Goal: Find contact information: Find contact information

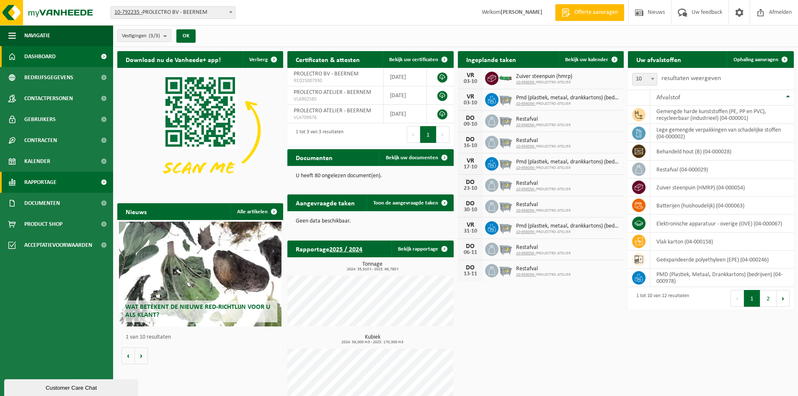
click at [61, 187] on link "Rapportage" at bounding box center [56, 182] width 113 height 21
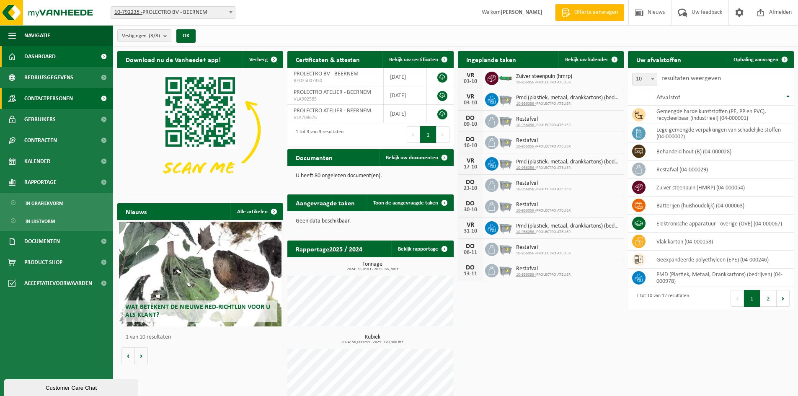
click at [60, 97] on span "Contactpersonen" at bounding box center [48, 98] width 49 height 21
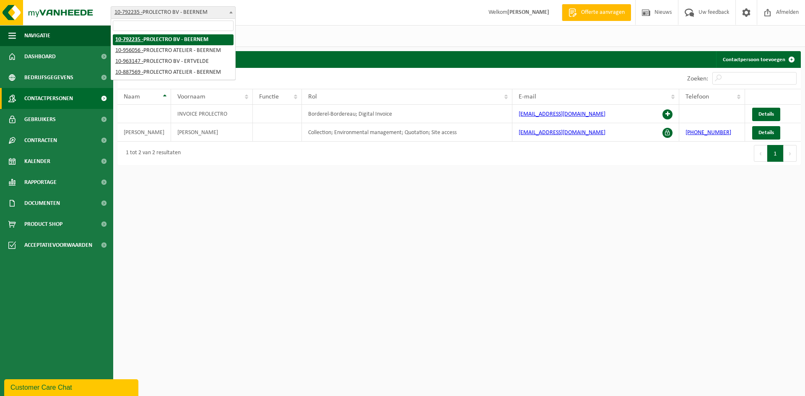
click at [229, 14] on span at bounding box center [231, 12] width 8 height 11
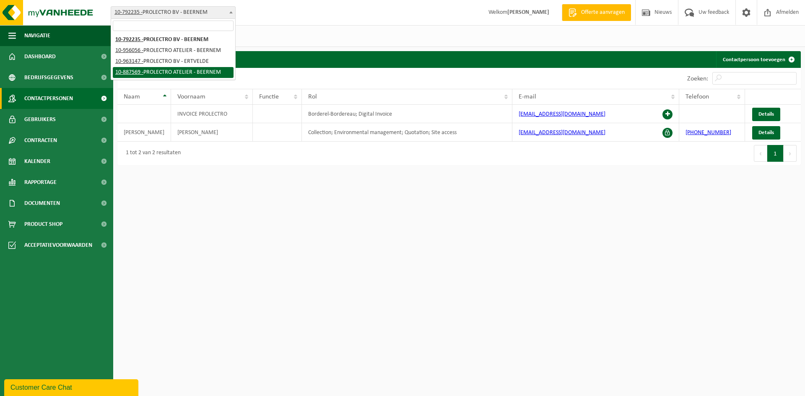
select select "114753"
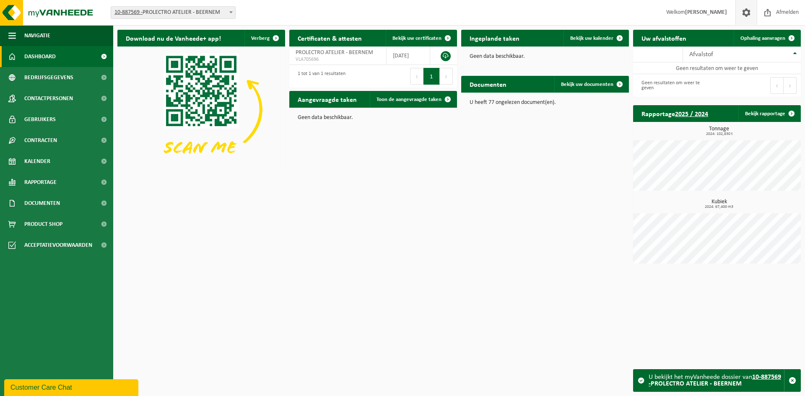
click at [742, 15] on span at bounding box center [746, 12] width 13 height 25
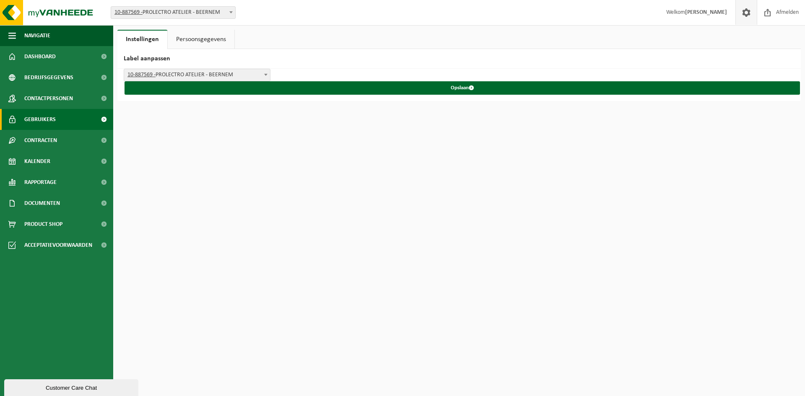
click at [58, 117] on link "Gebruikers" at bounding box center [56, 119] width 113 height 21
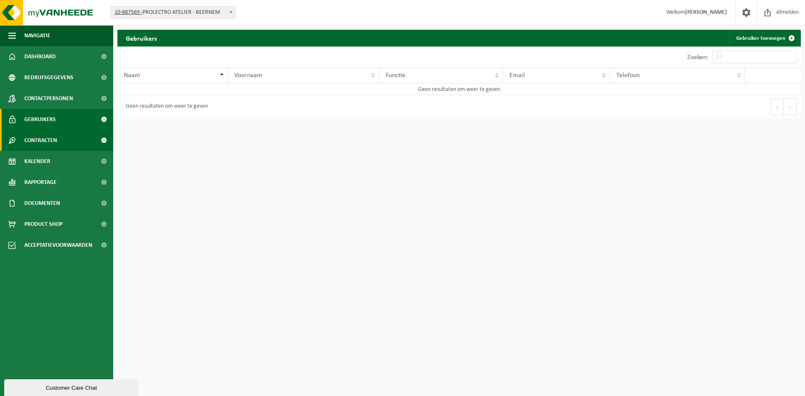
click at [54, 139] on span "Contracten" at bounding box center [40, 140] width 33 height 21
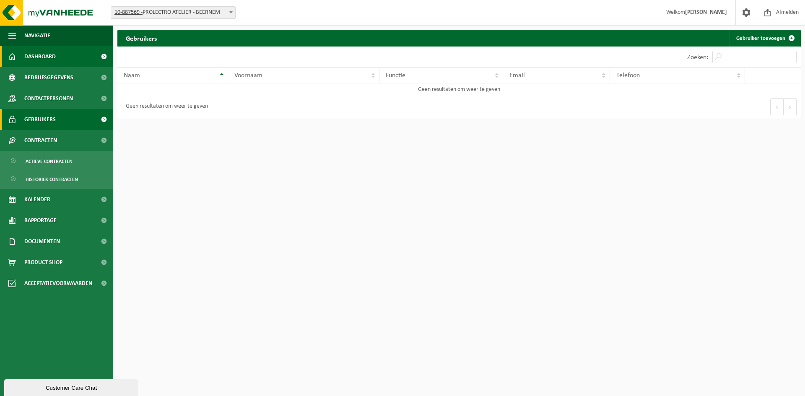
click at [50, 65] on span "Dashboard" at bounding box center [39, 56] width 31 height 21
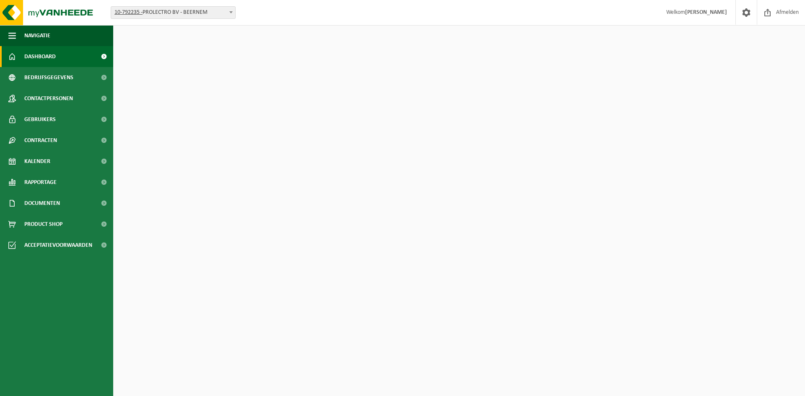
select select "114750"
